Goal: Information Seeking & Learning: Learn about a topic

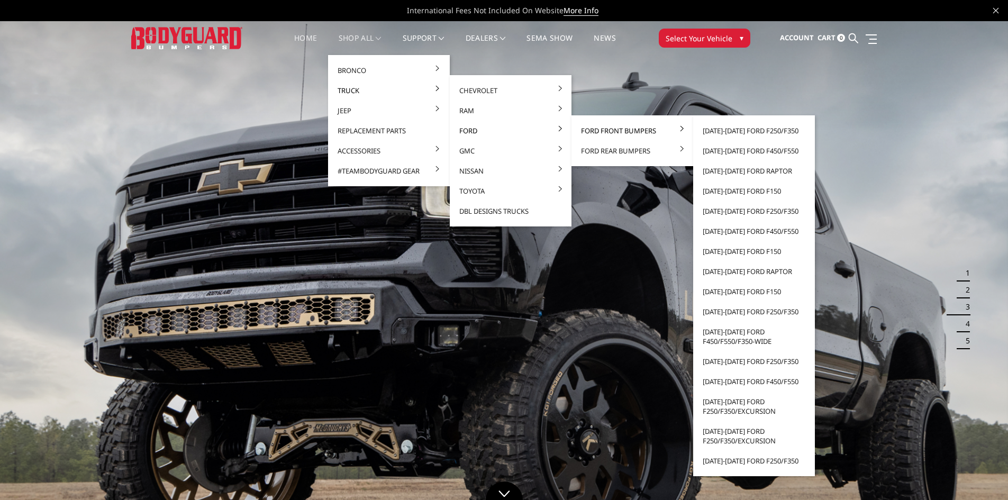
click at [599, 134] on link "Ford Front Bumpers" at bounding box center [632, 131] width 113 height 20
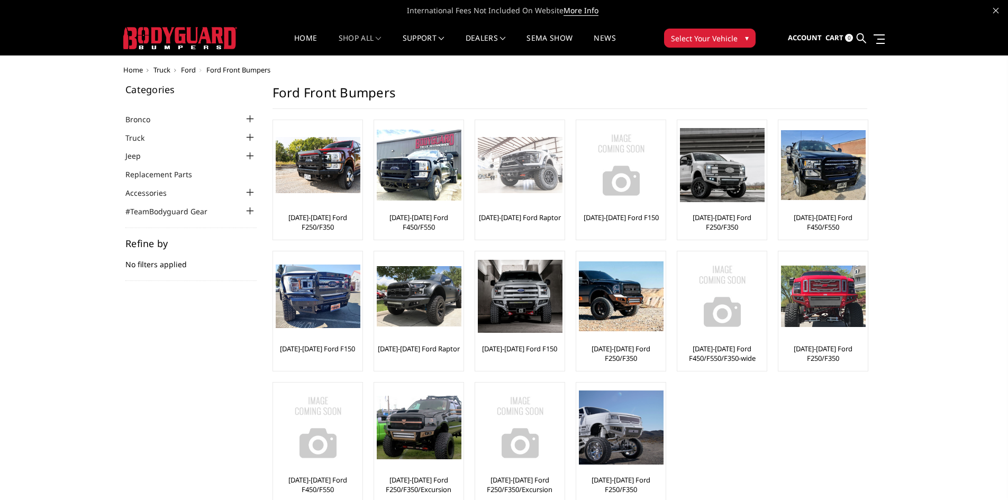
click at [543, 174] on img at bounding box center [520, 165] width 85 height 57
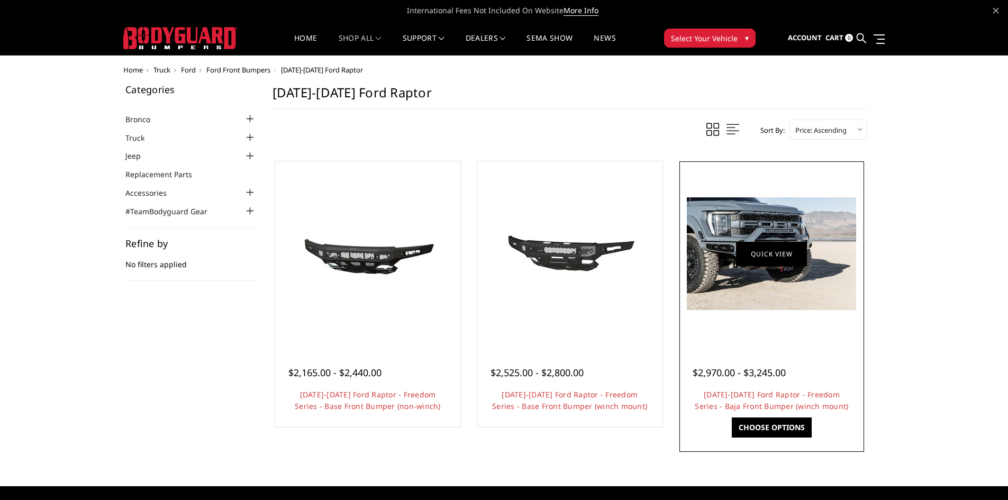
click at [776, 256] on link "Quick view" at bounding box center [771, 253] width 71 height 25
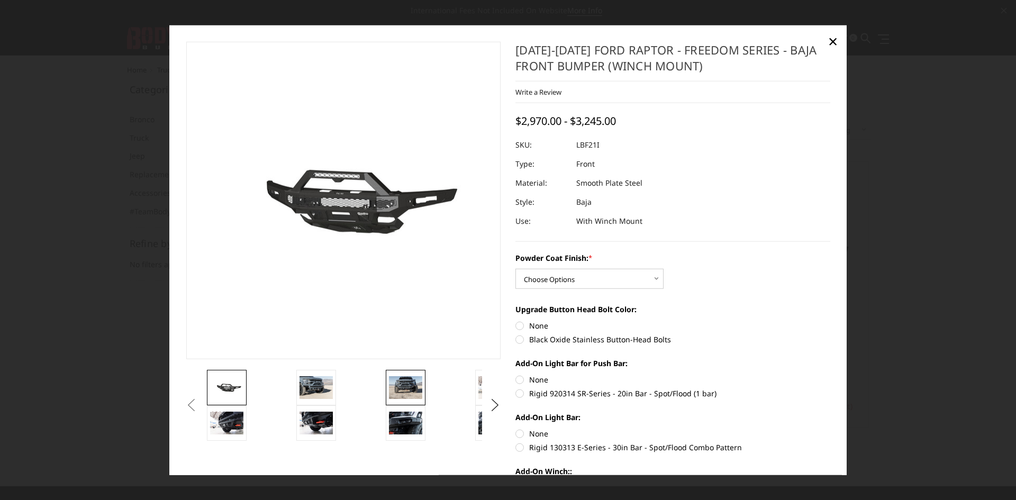
click at [406, 387] on img at bounding box center [405, 387] width 33 height 22
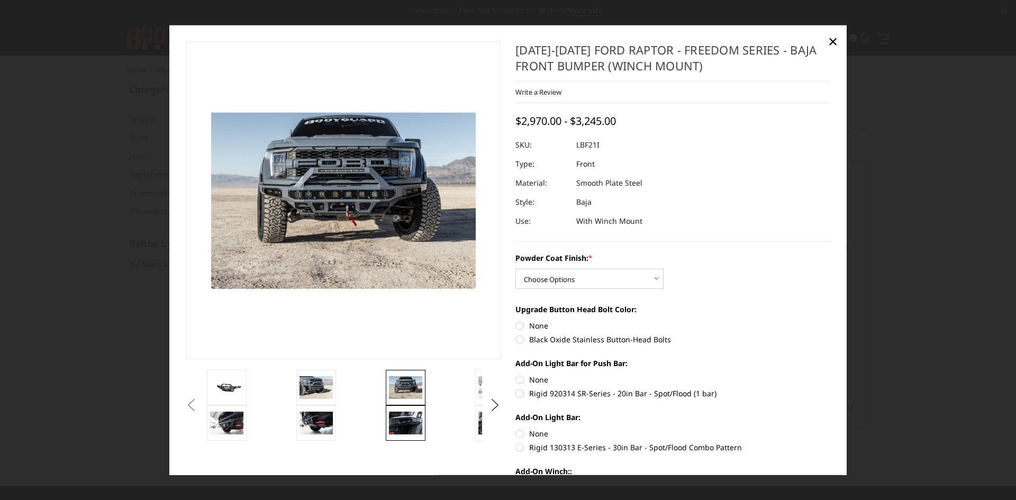
click at [410, 422] on img at bounding box center [405, 423] width 33 height 22
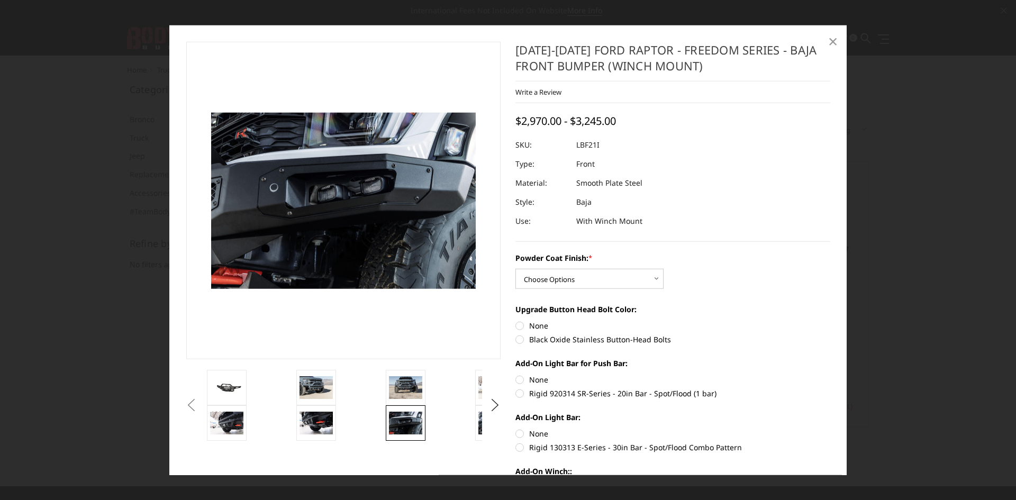
click at [833, 39] on span "×" at bounding box center [833, 41] width 10 height 23
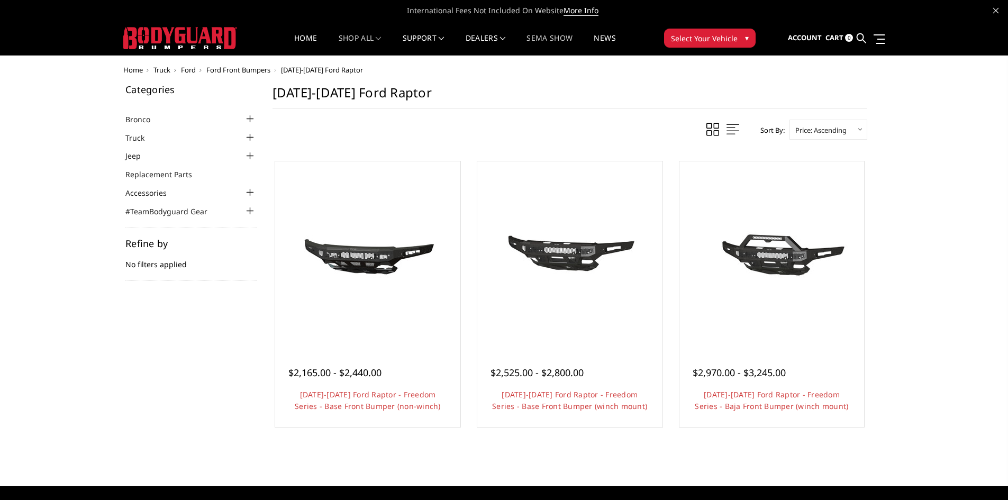
click at [553, 37] on link "SEMA Show" at bounding box center [550, 44] width 46 height 21
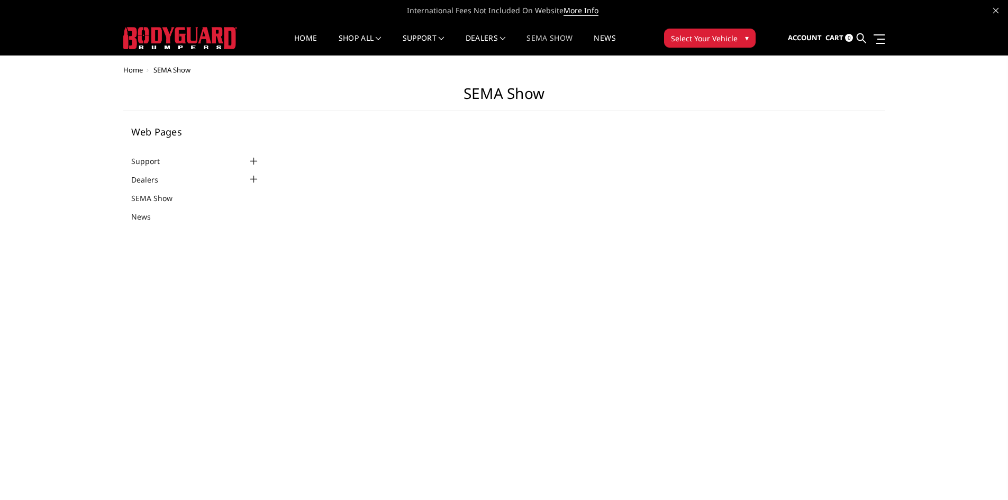
select select "US"
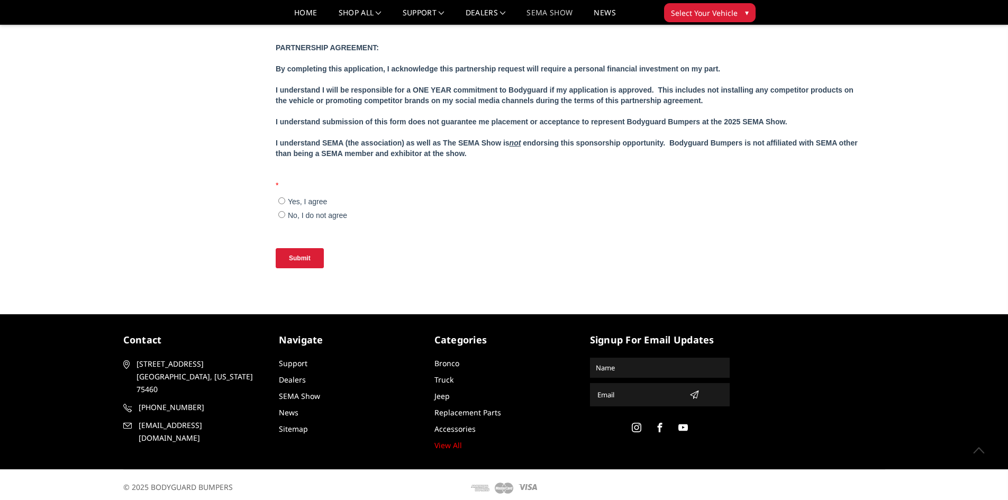
scroll to position [1073, 0]
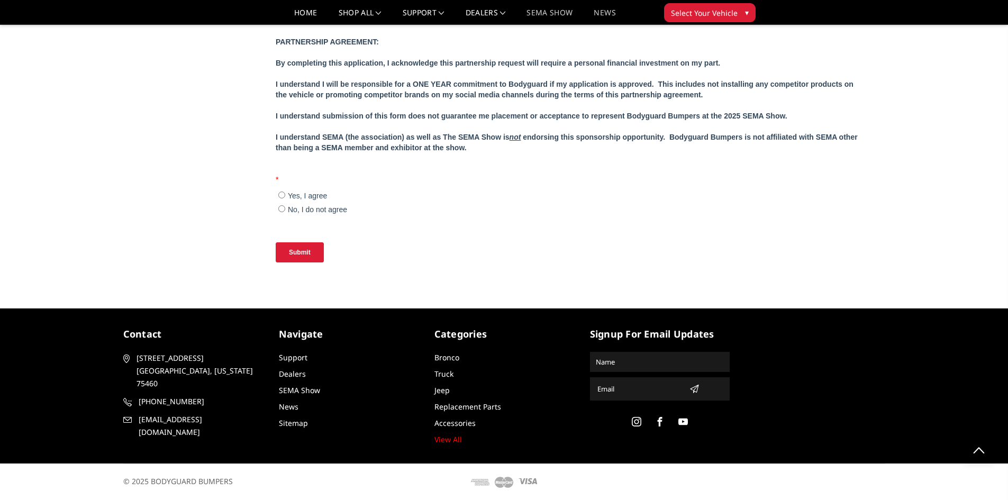
click at [609, 9] on link "News" at bounding box center [605, 16] width 22 height 15
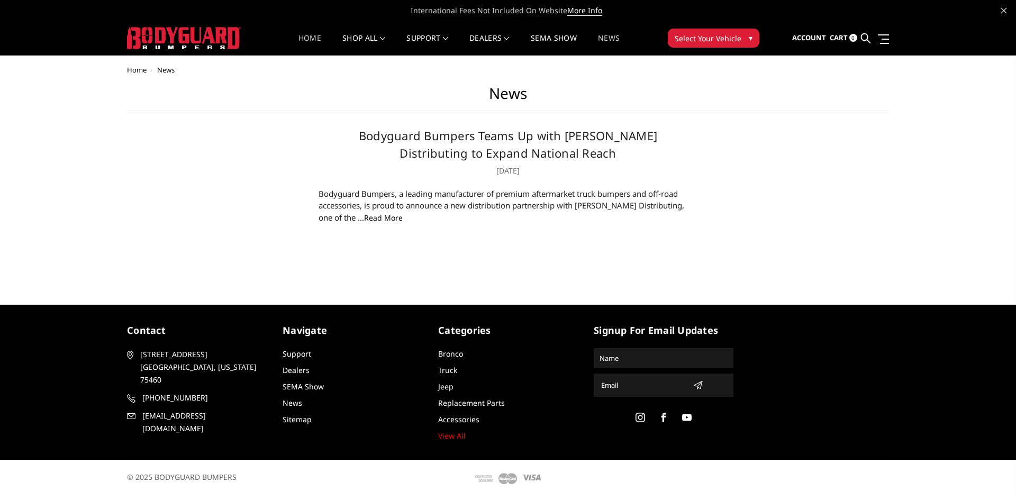
click at [304, 37] on link "Home" at bounding box center [309, 44] width 23 height 21
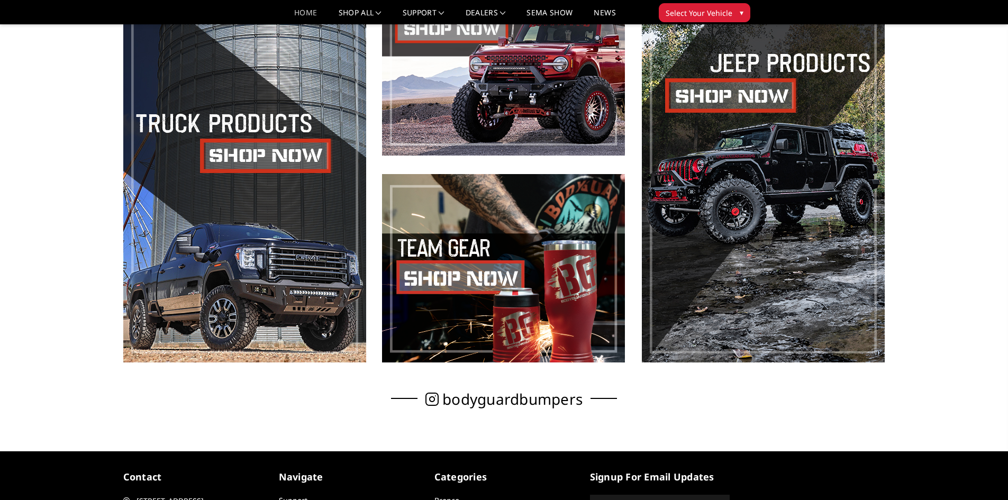
scroll to position [728, 0]
